Goal: Transaction & Acquisition: Purchase product/service

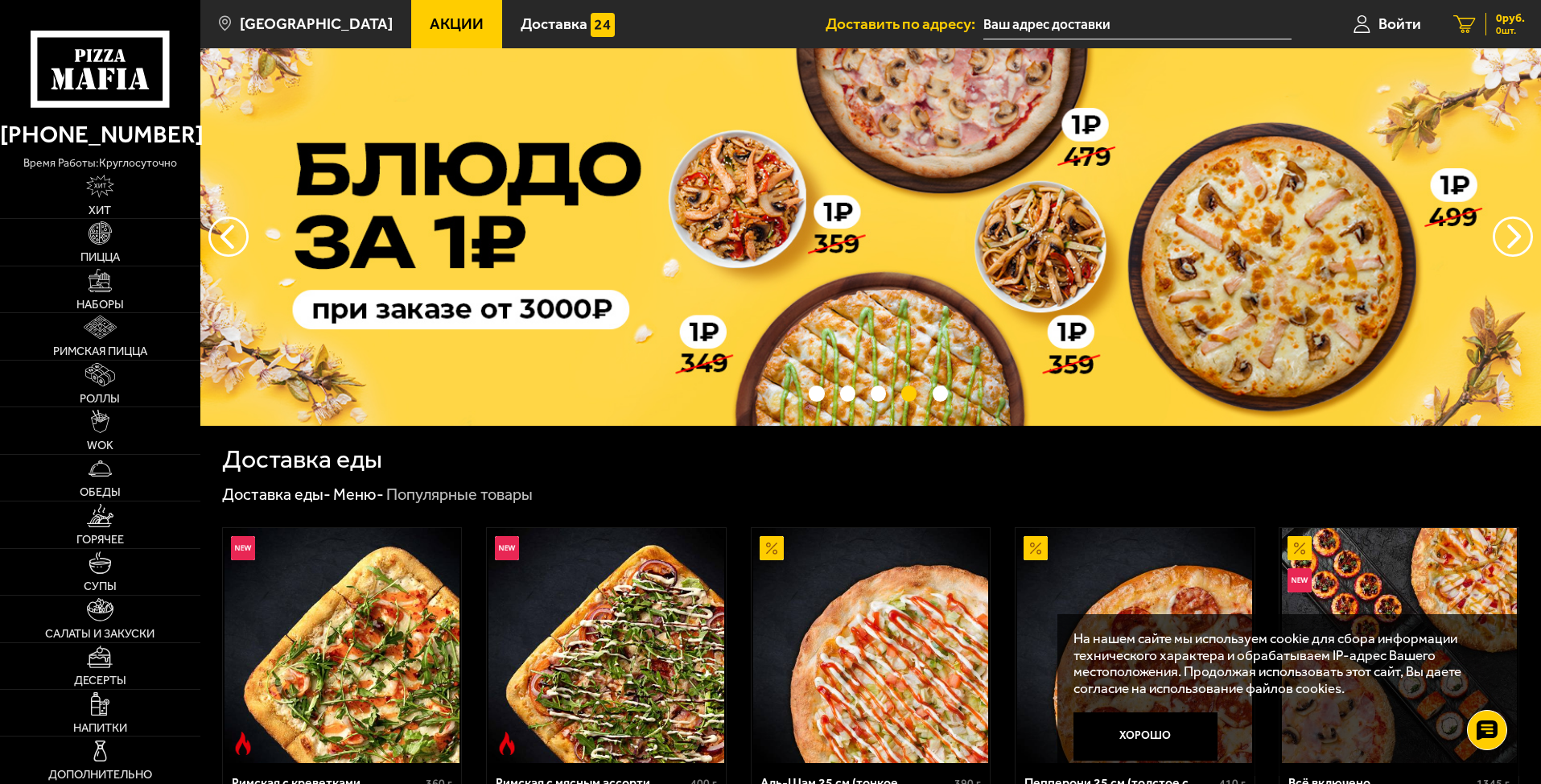
click at [1466, 13] on link "0 руб. 0 шт." at bounding box center [1489, 24] width 104 height 48
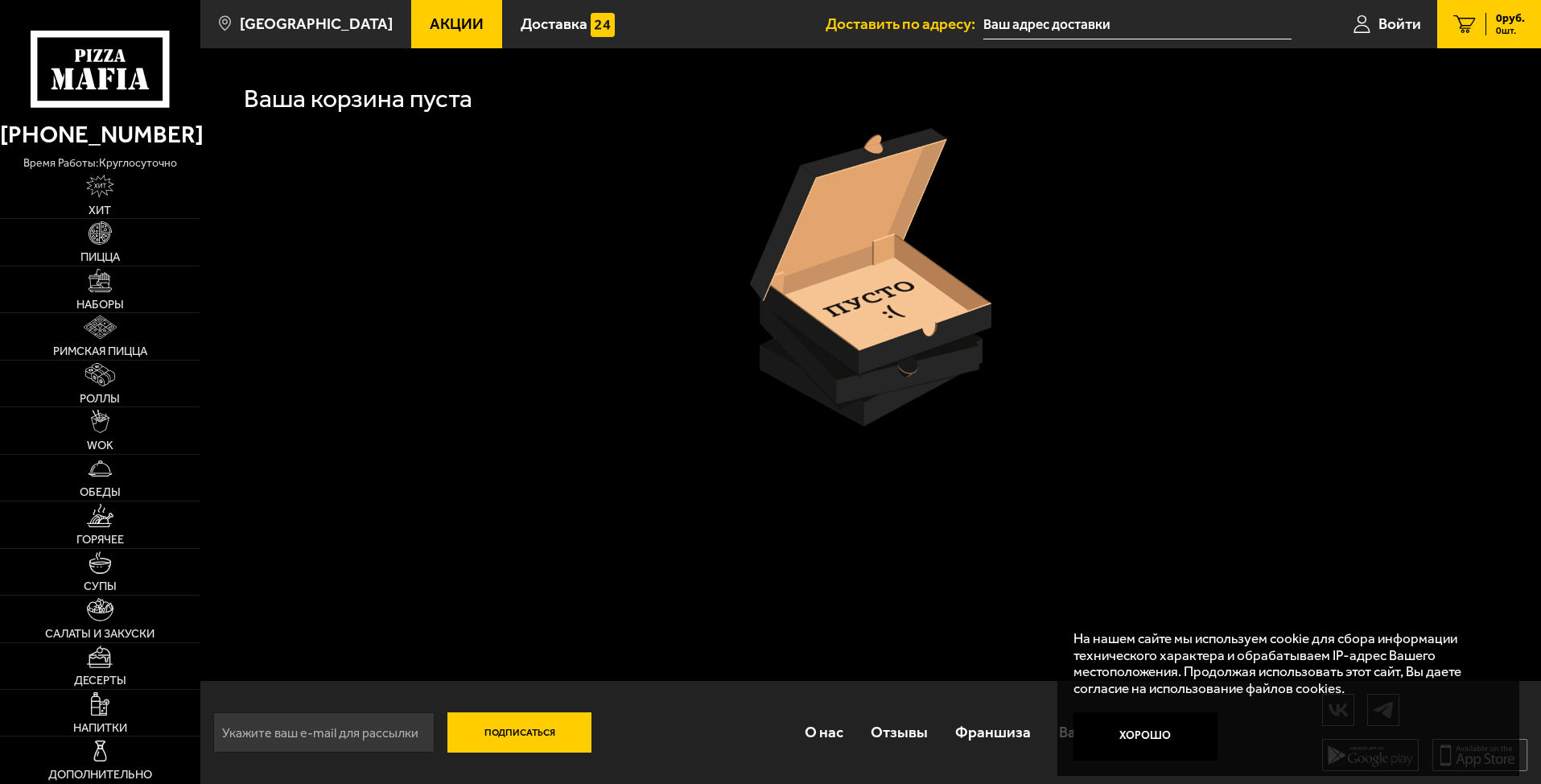
scroll to position [1, 0]
click at [1170, 733] on button "Хорошо" at bounding box center [1146, 736] width 145 height 48
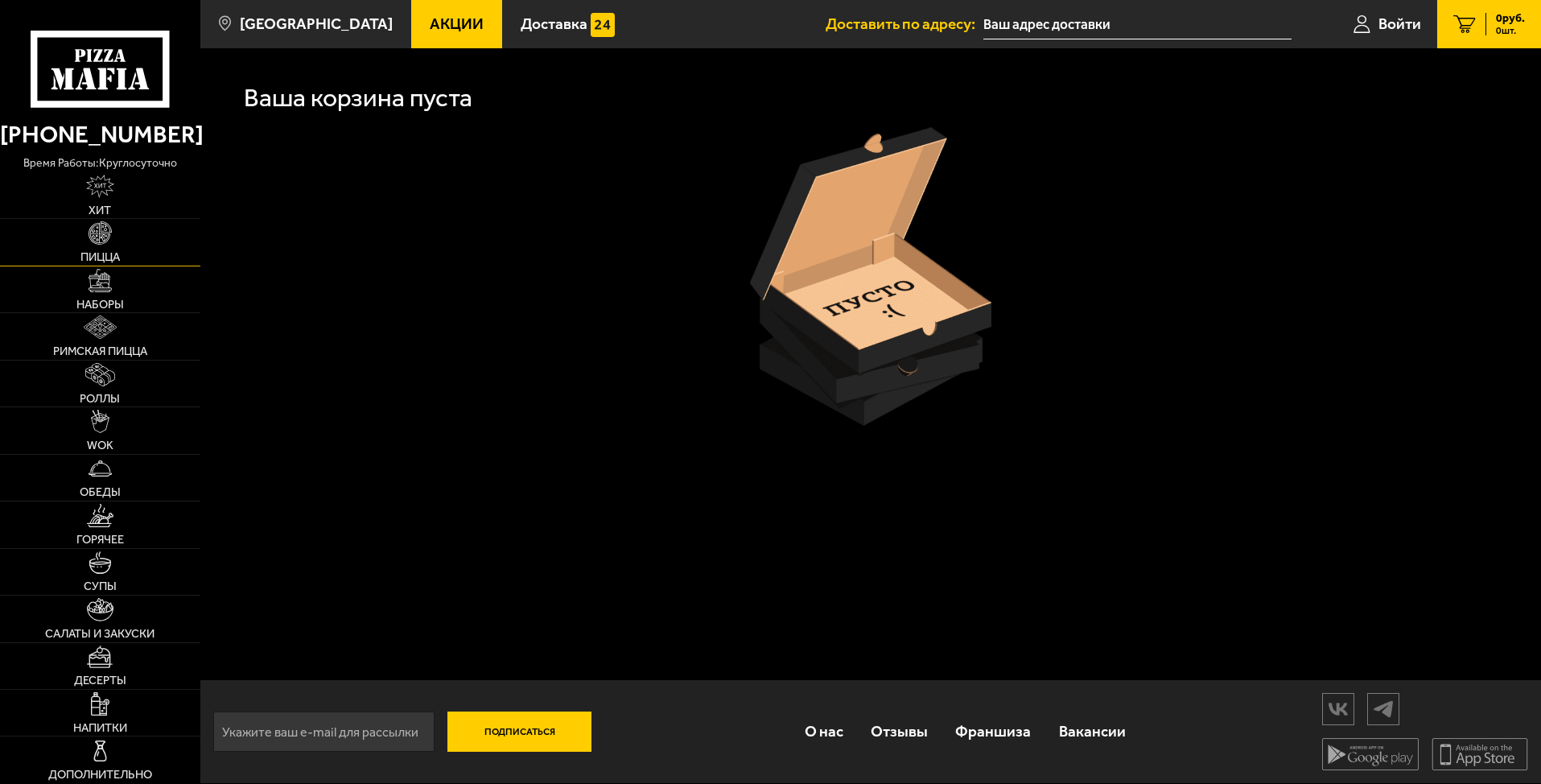
click at [133, 237] on link "Пицца" at bounding box center [100, 242] width 200 height 46
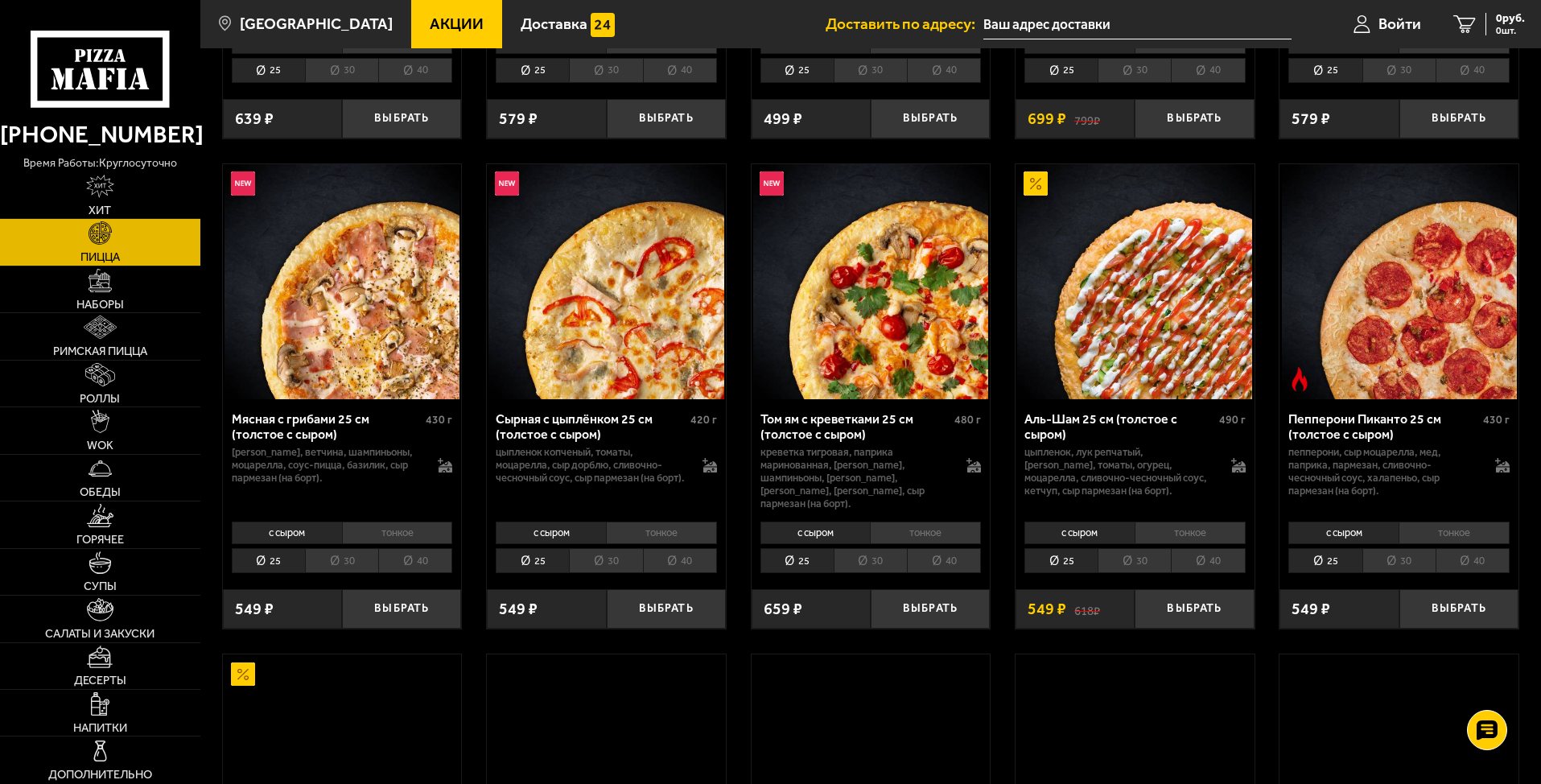
scroll to position [483, 0]
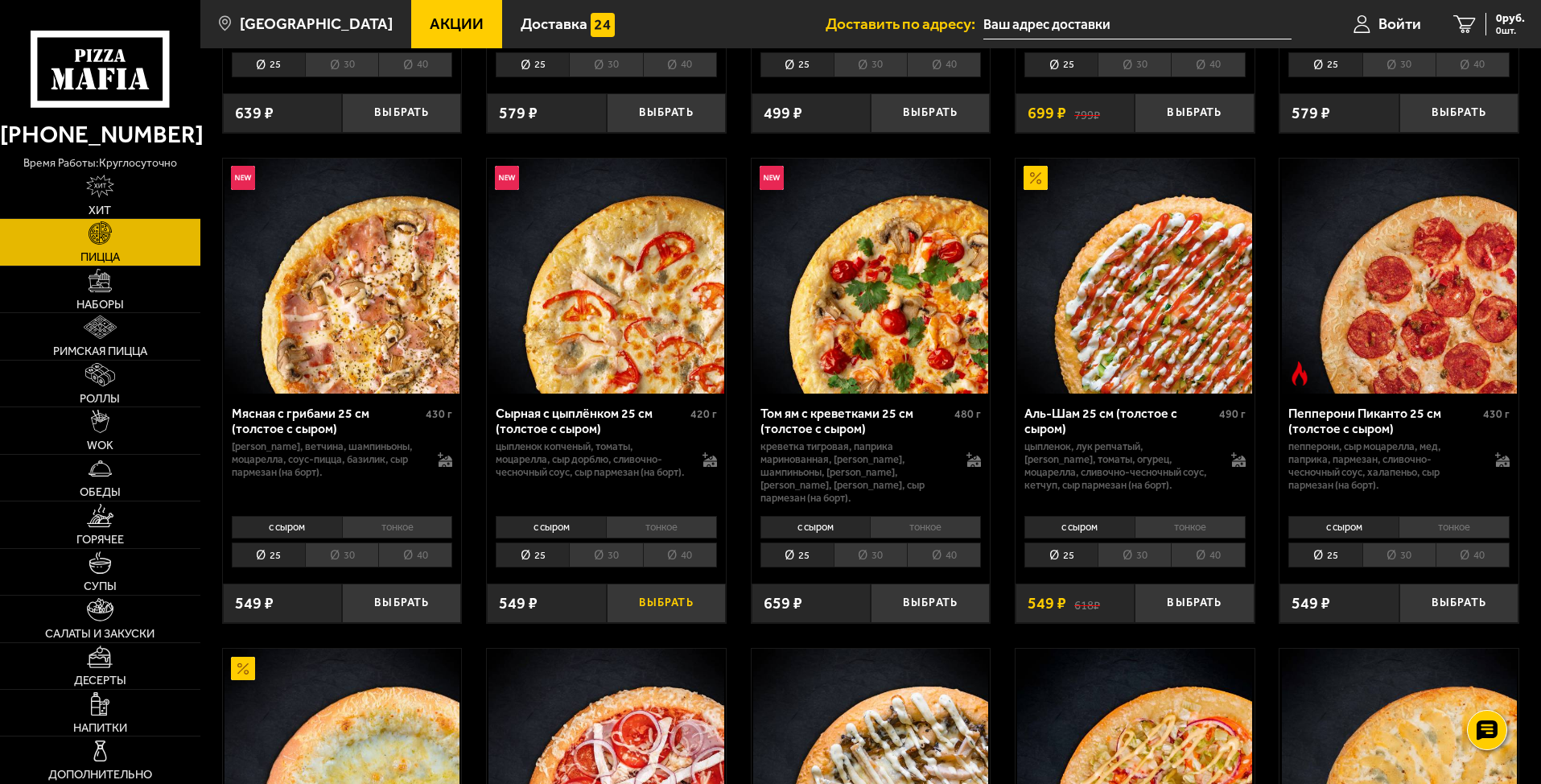
click at [664, 596] on button "Выбрать" at bounding box center [666, 602] width 119 height 39
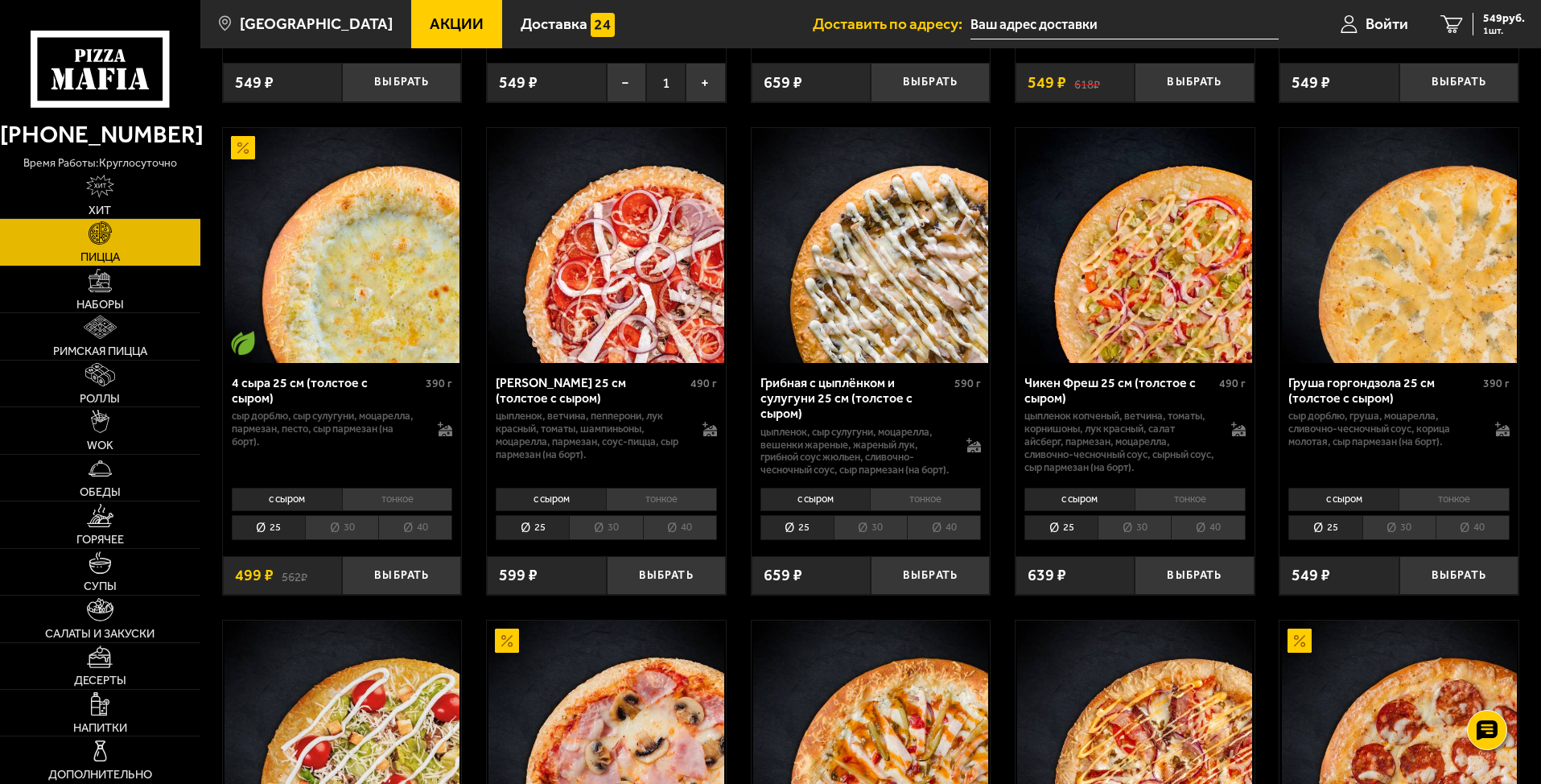
scroll to position [966, 0]
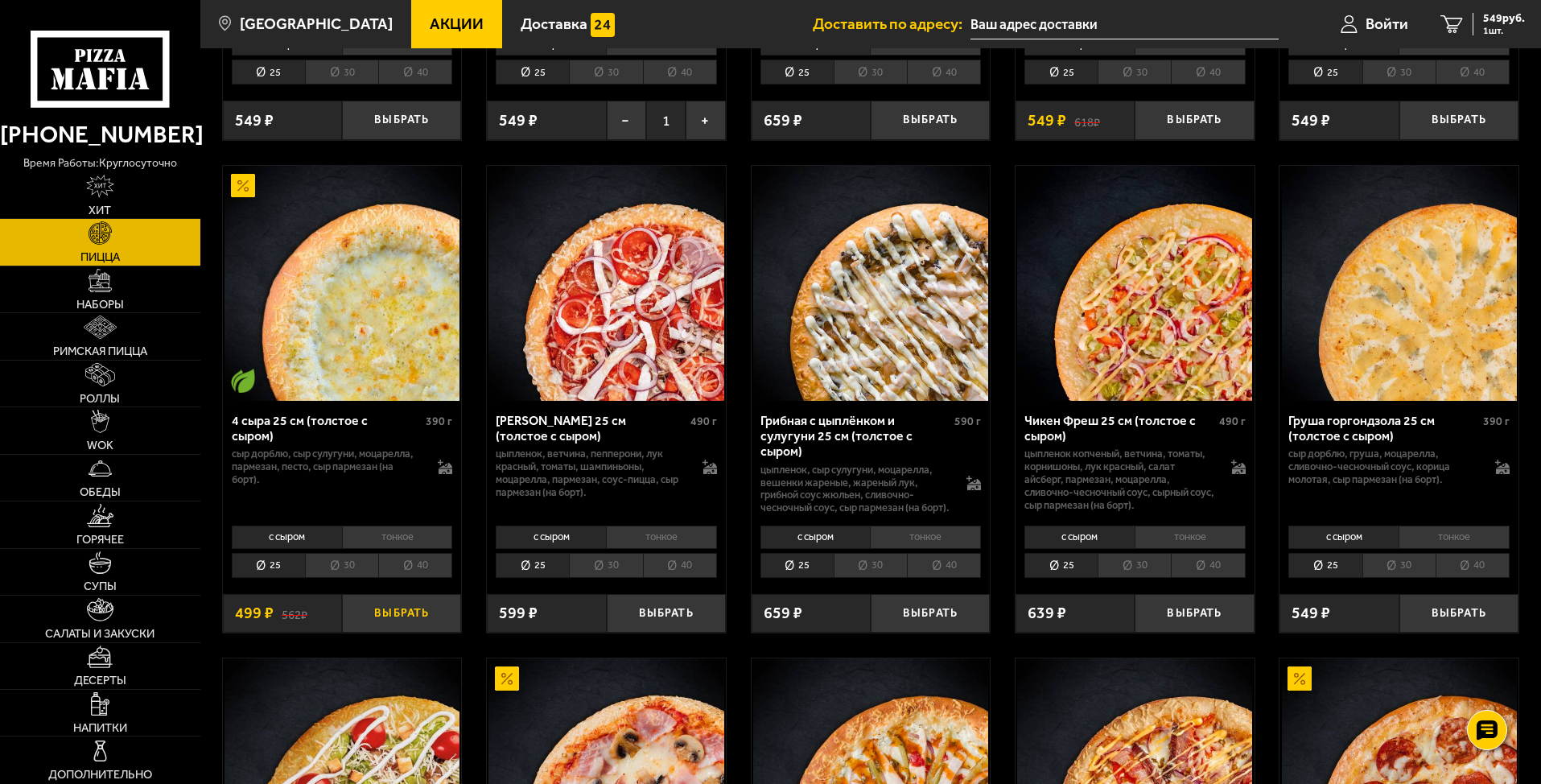
click at [431, 622] on button "Выбрать" at bounding box center [401, 613] width 119 height 39
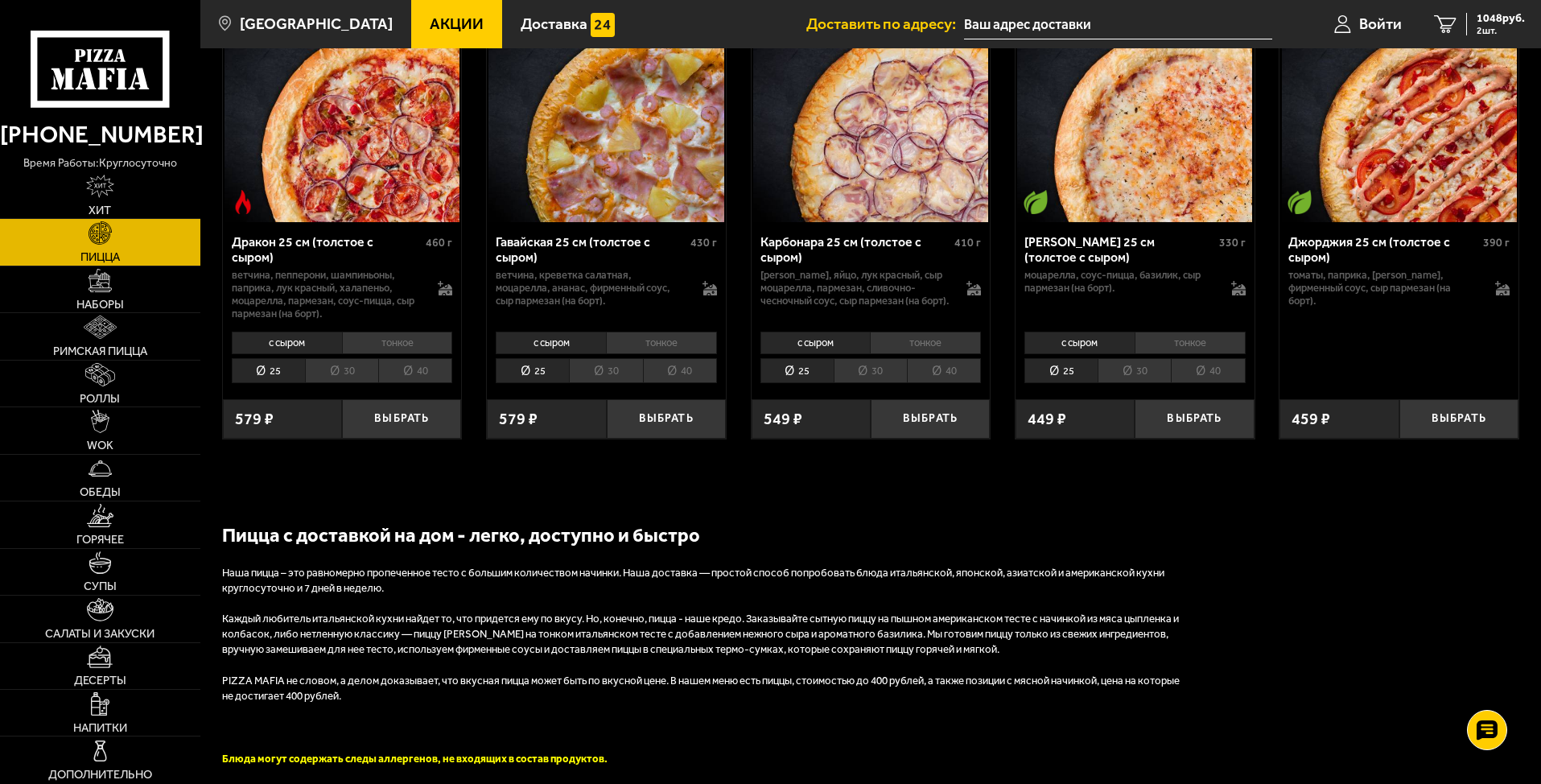
scroll to position [3138, 0]
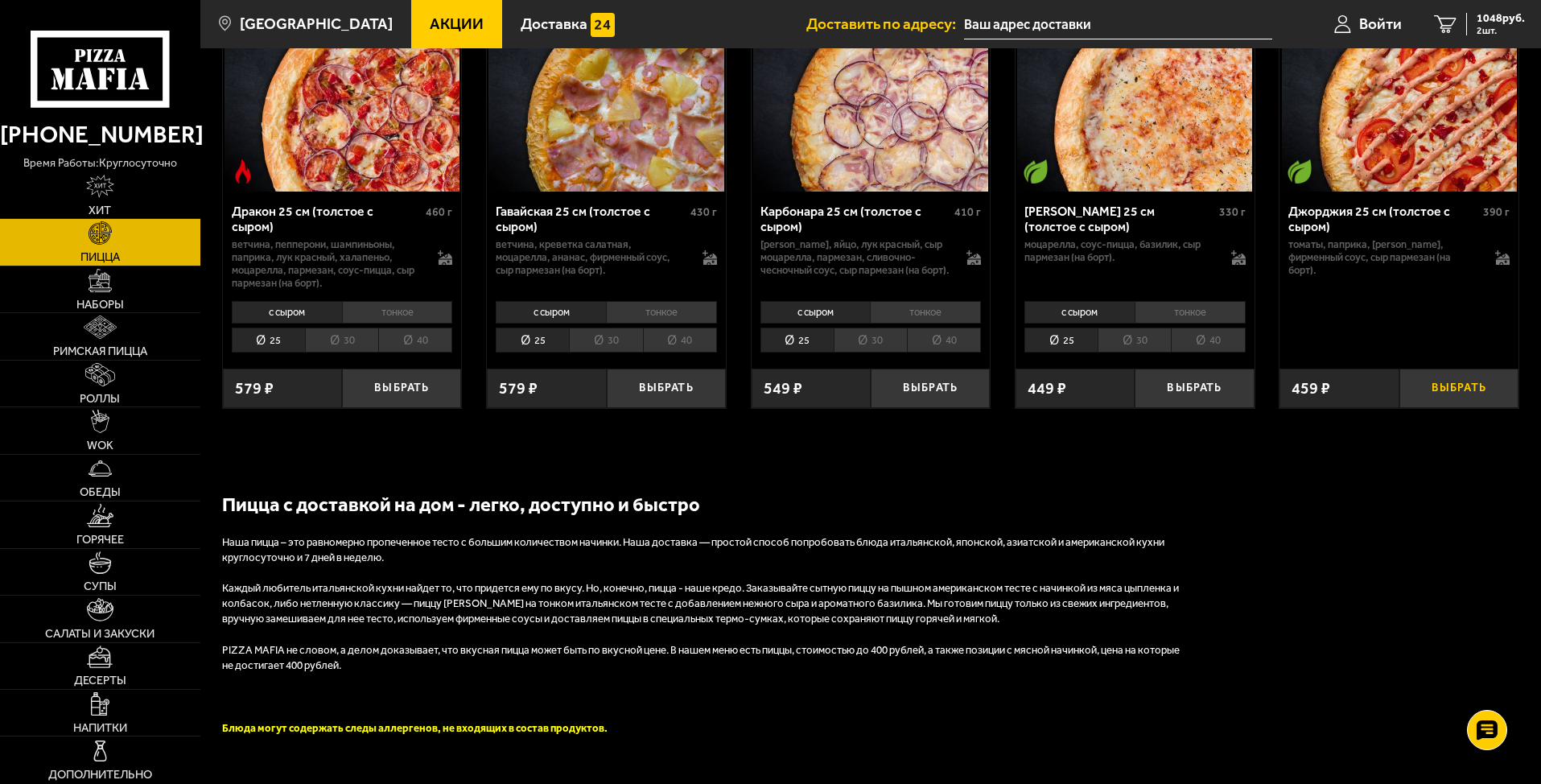
click at [1475, 400] on button "Выбрать" at bounding box center [1459, 388] width 119 height 39
click at [1482, 22] on span "1507 руб." at bounding box center [1500, 18] width 48 height 11
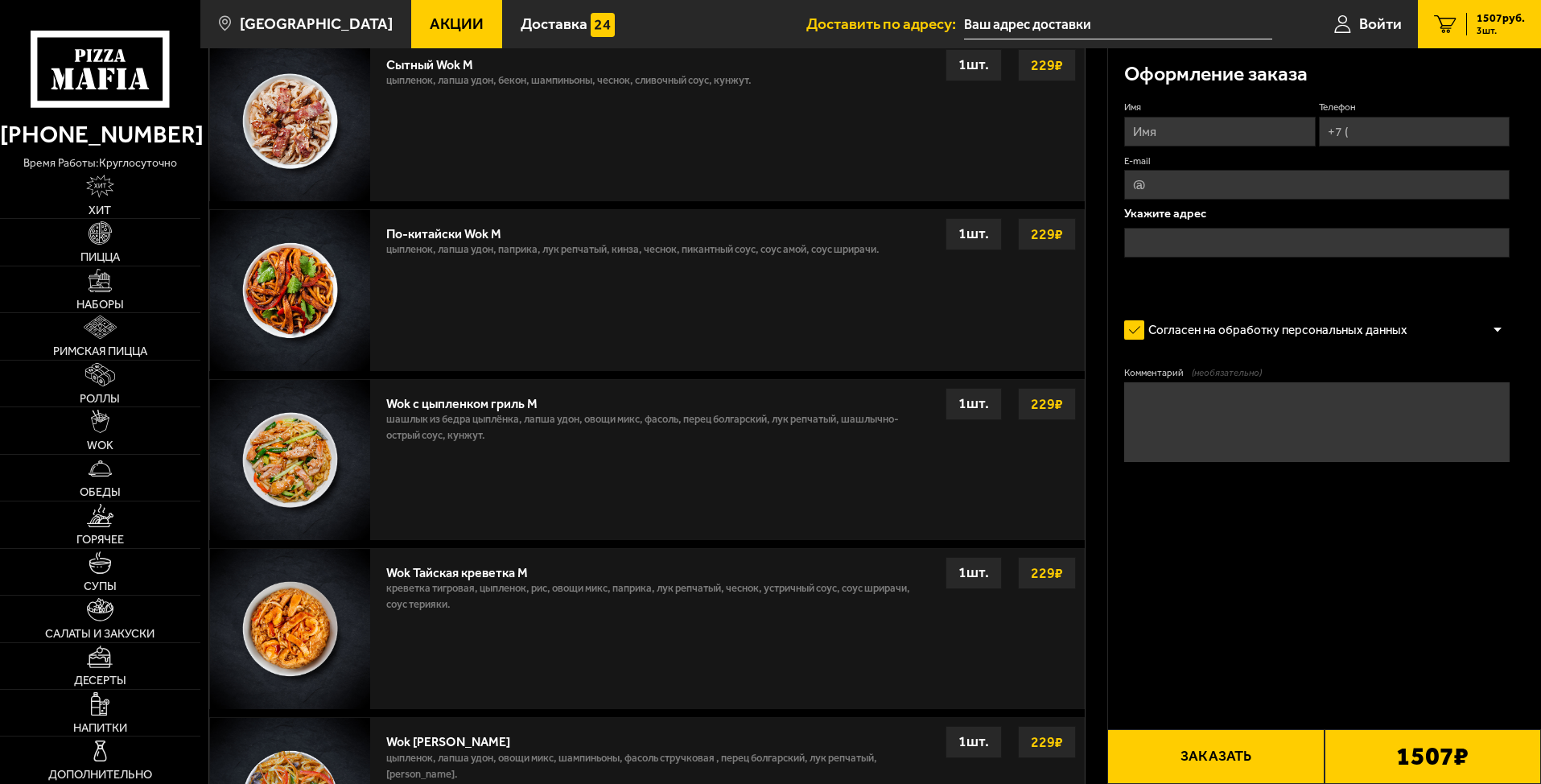
scroll to position [1529, 0]
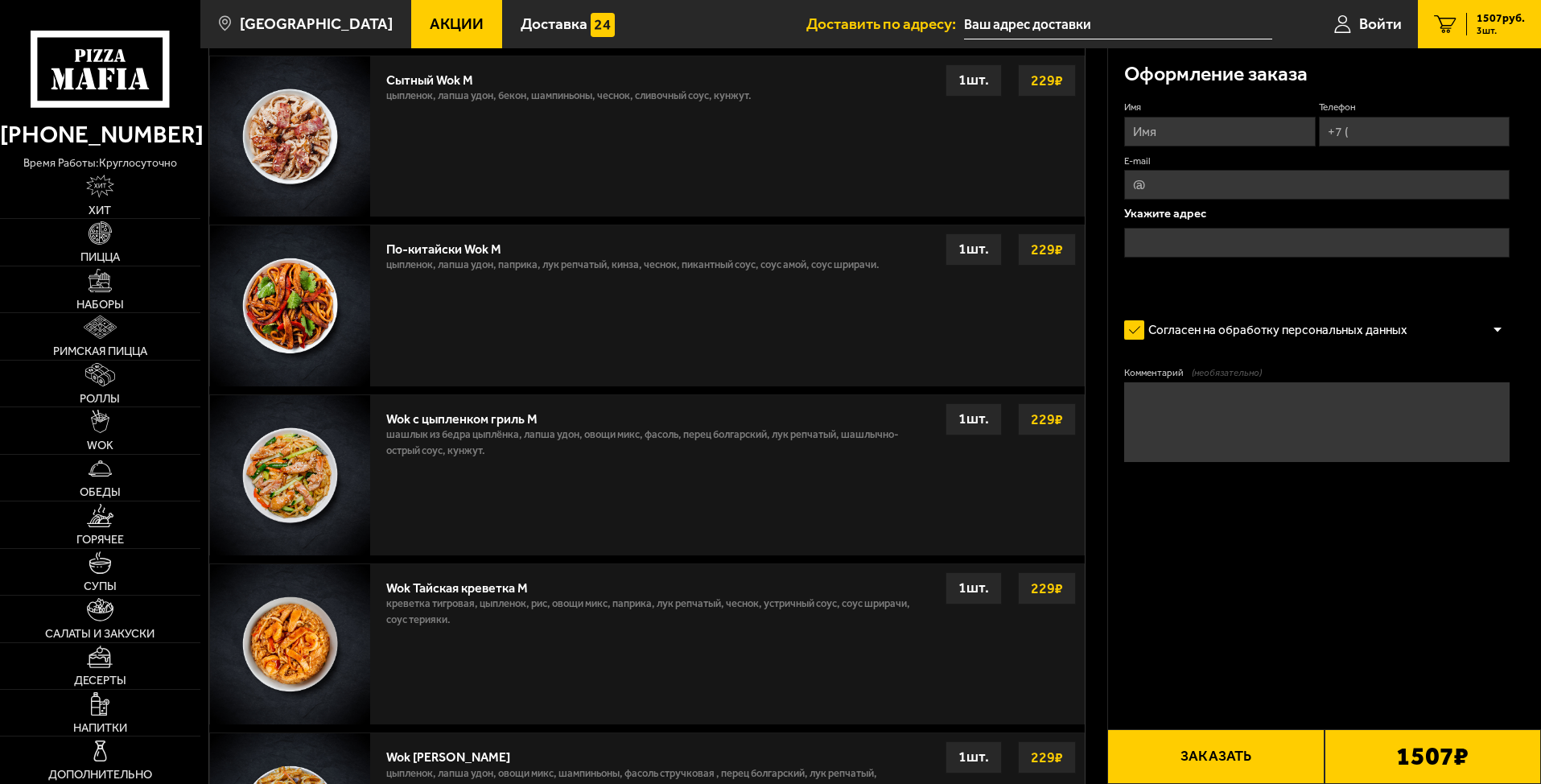
click at [1475, 26] on div "1507 руб. 3 шт." at bounding box center [1495, 24] width 59 height 23
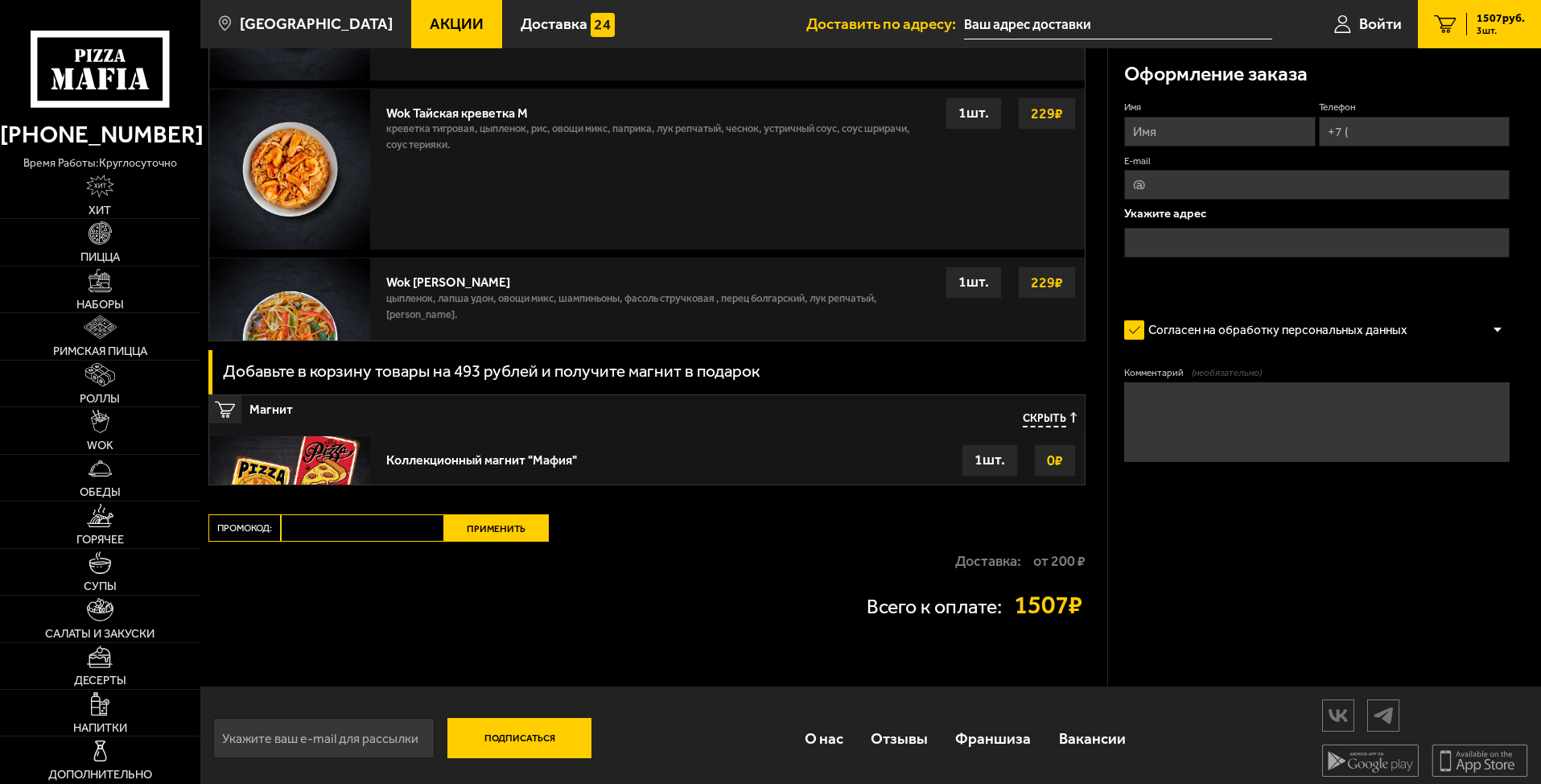
scroll to position [2013, 0]
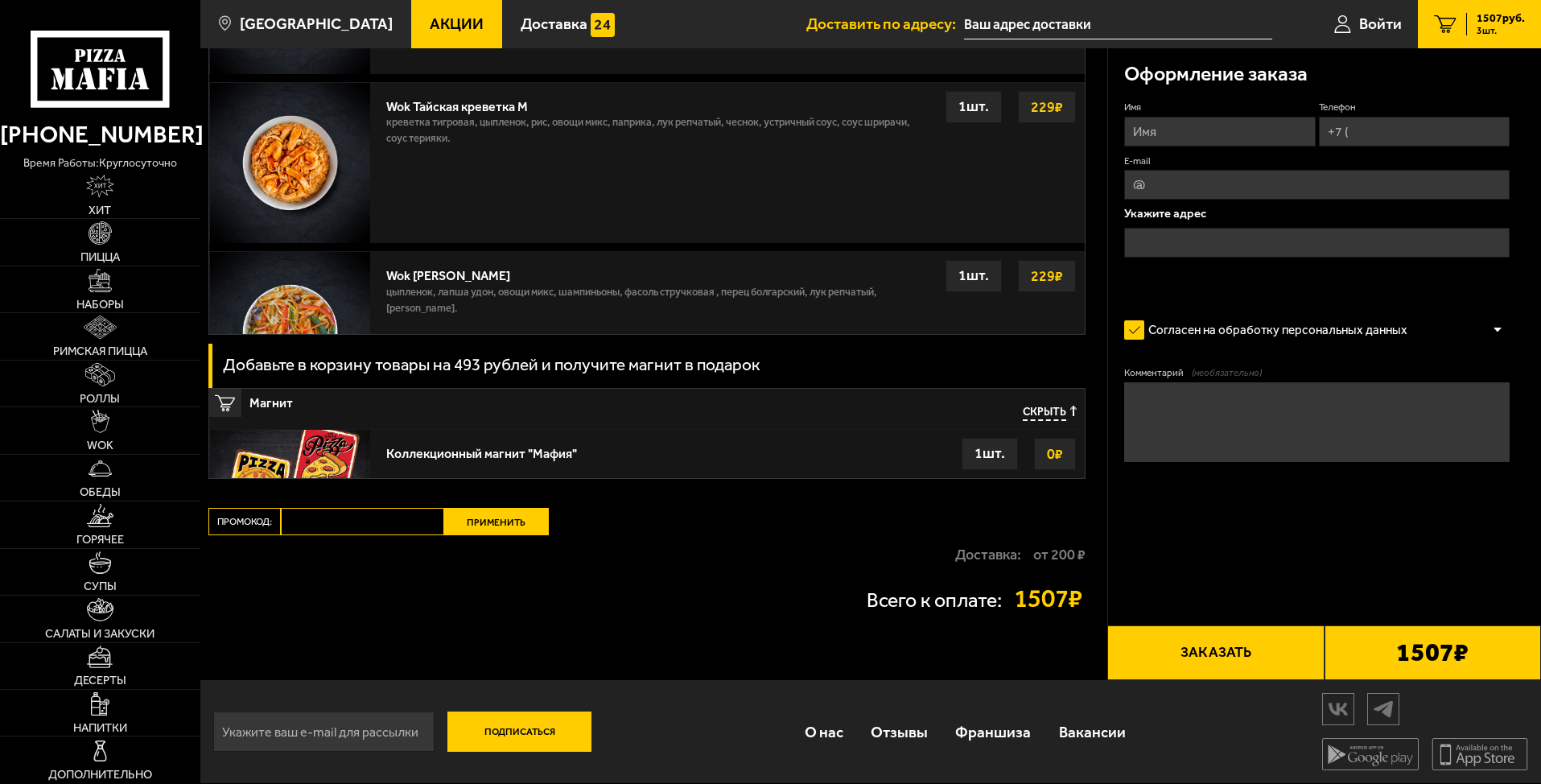
click at [377, 523] on input "Промокод:" at bounding box center [362, 521] width 163 height 27
type input "mf0363"
click at [505, 513] on button "Применить" at bounding box center [496, 521] width 104 height 27
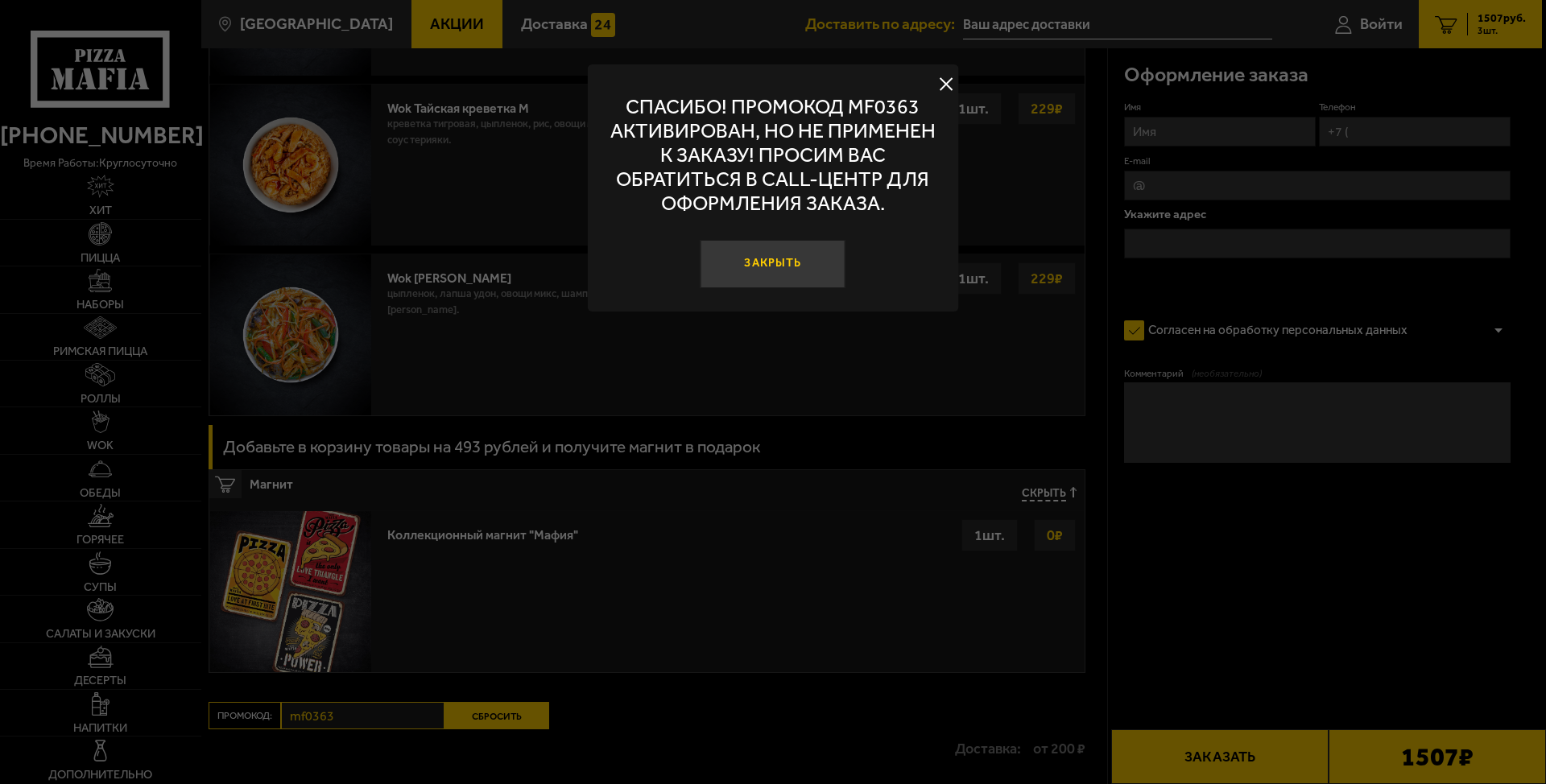
click at [779, 276] on button "Закрыть" at bounding box center [773, 264] width 145 height 48
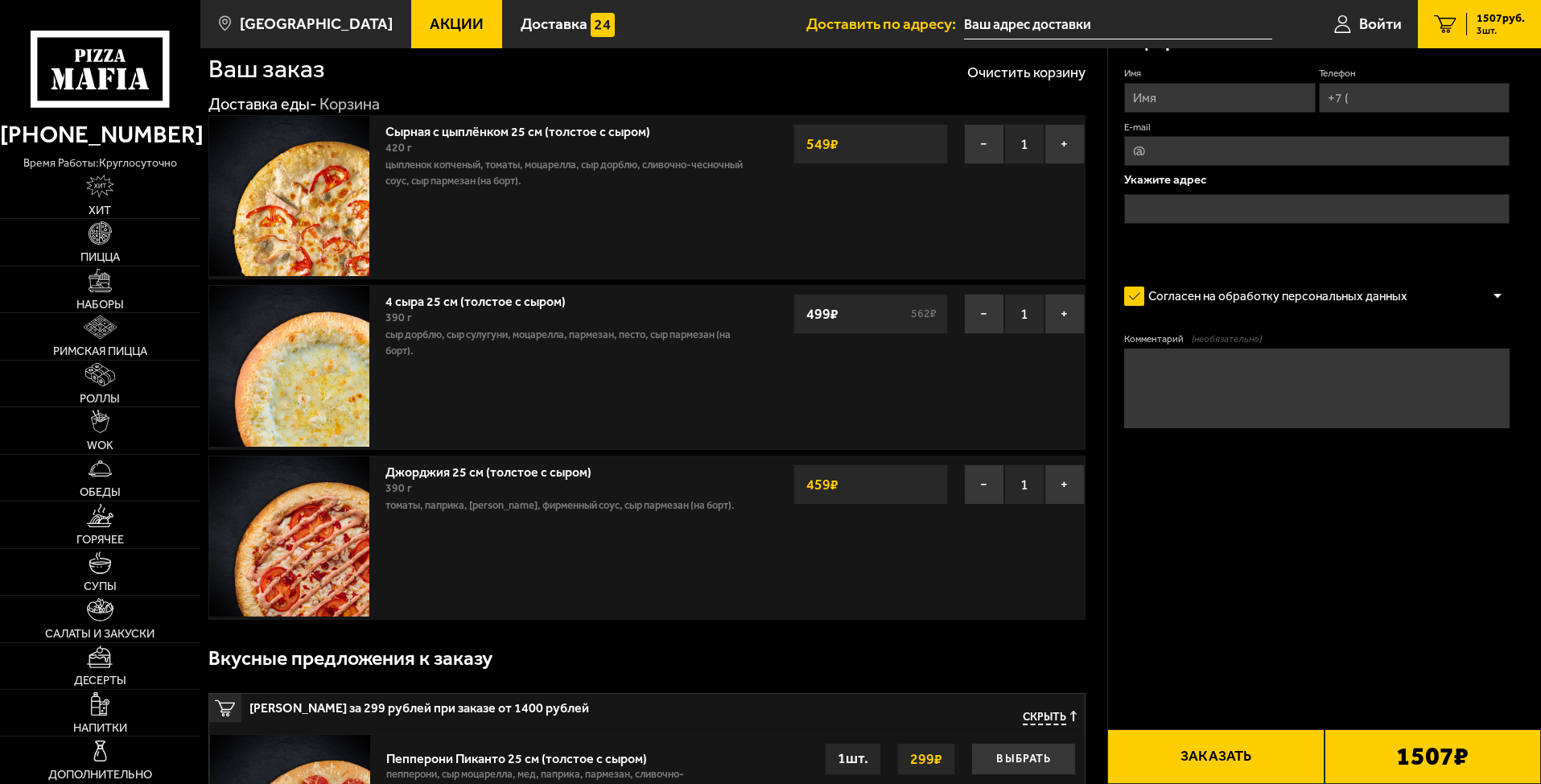
scroll to position [0, 0]
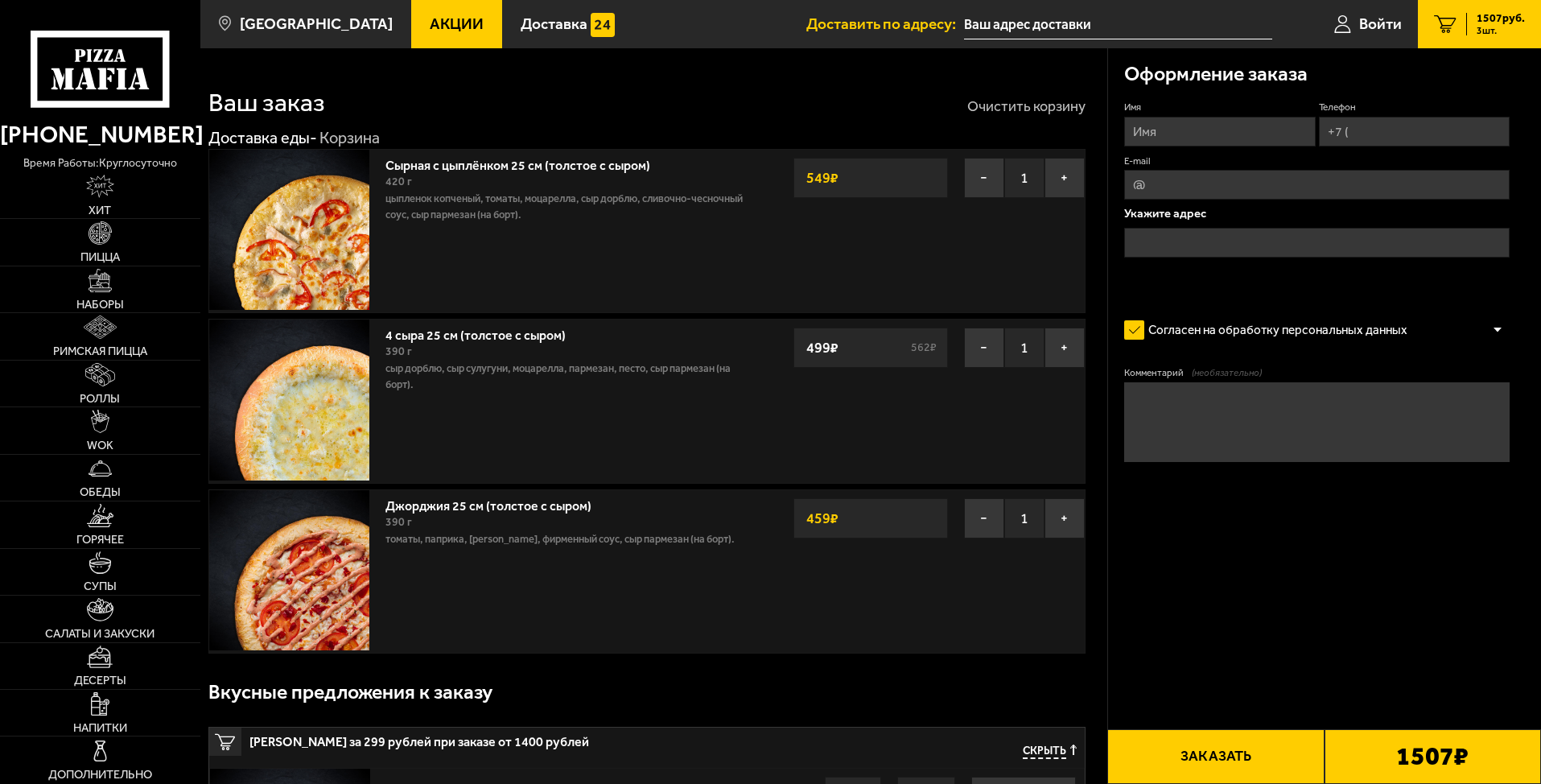
click at [1032, 105] on button "Очистить корзину" at bounding box center [1026, 106] width 118 height 14
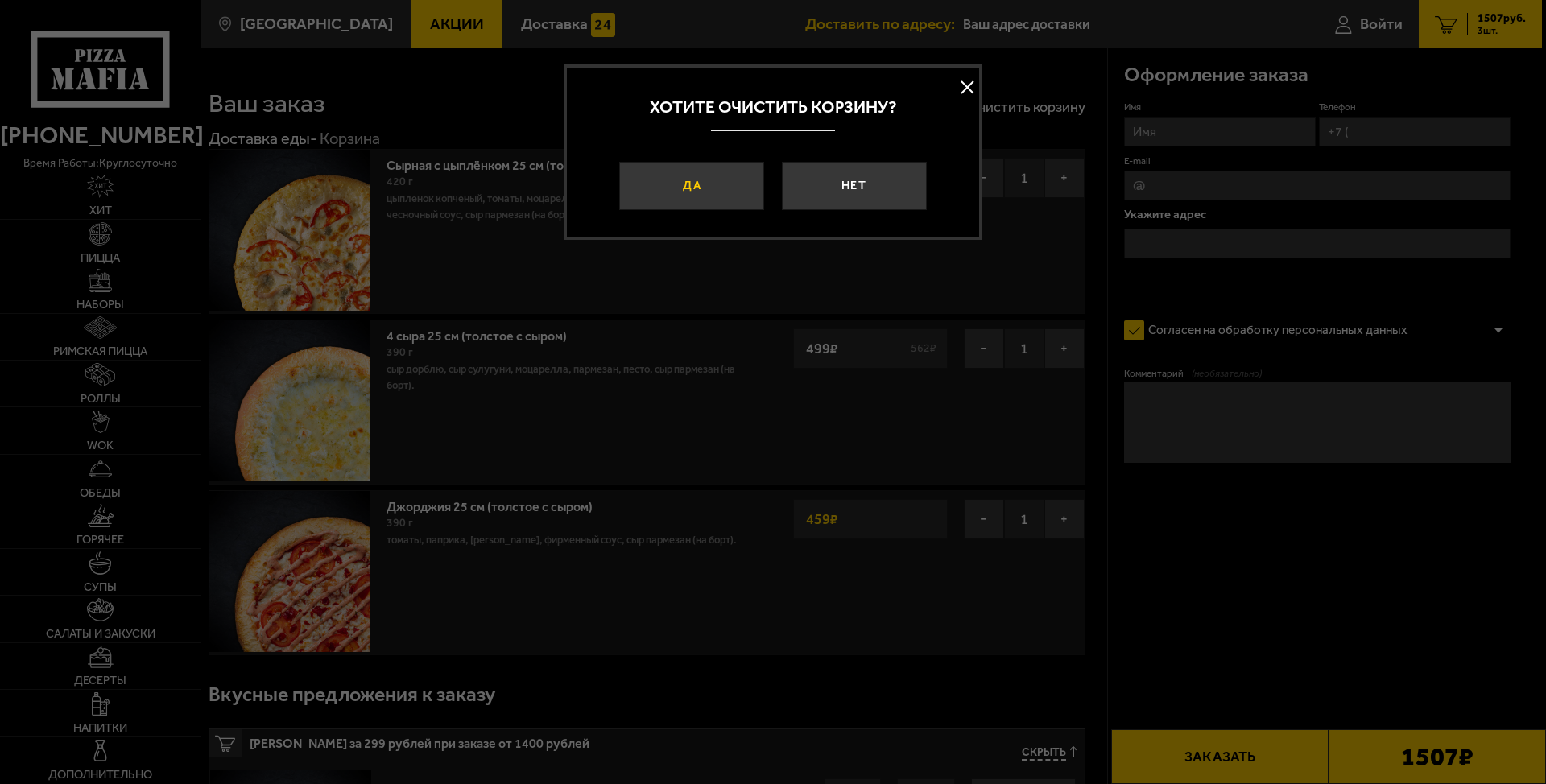
click at [675, 186] on button "Да" at bounding box center [691, 186] width 145 height 48
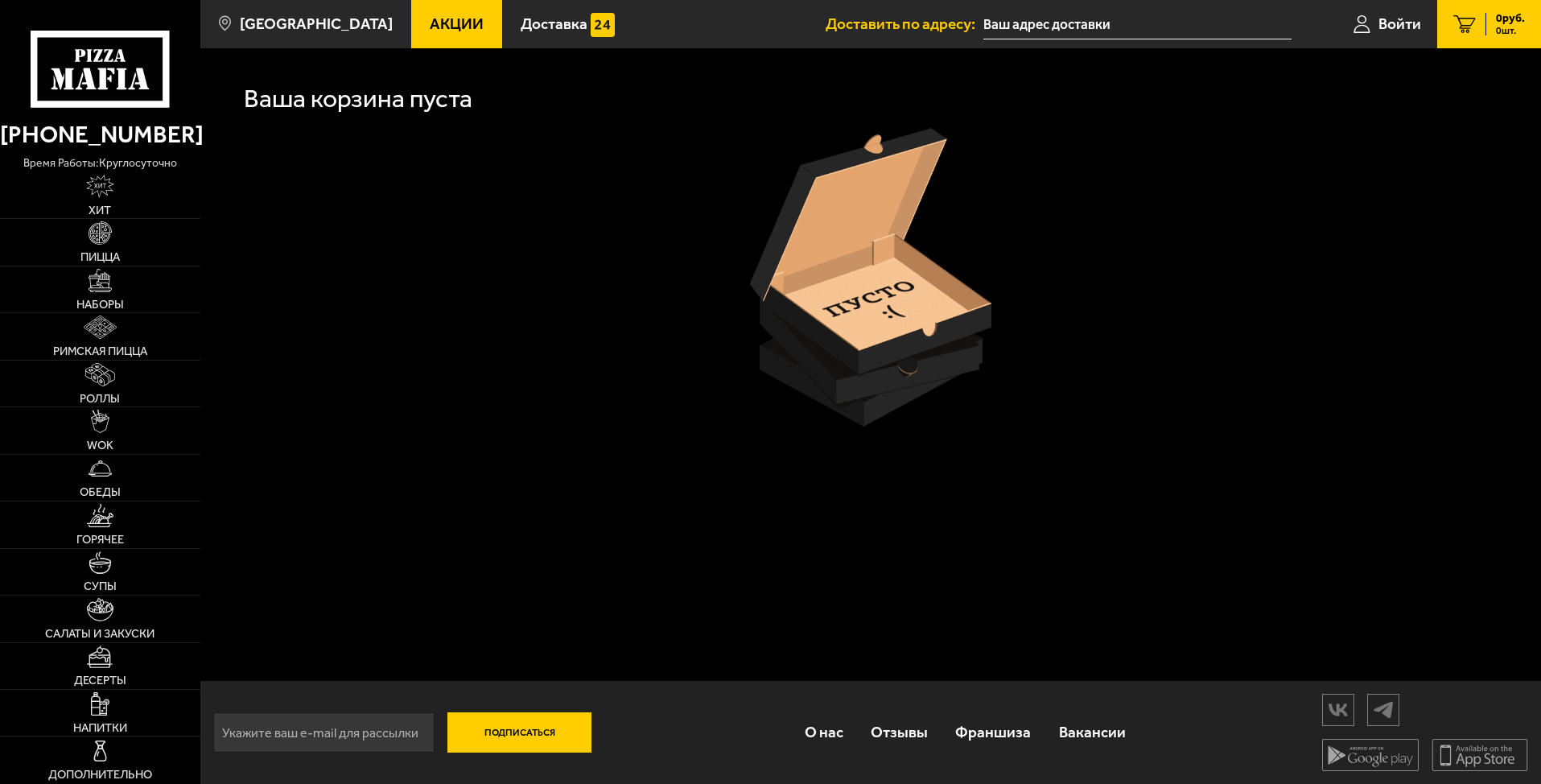
scroll to position [1, 0]
